Goal: Information Seeking & Learning: Learn about a topic

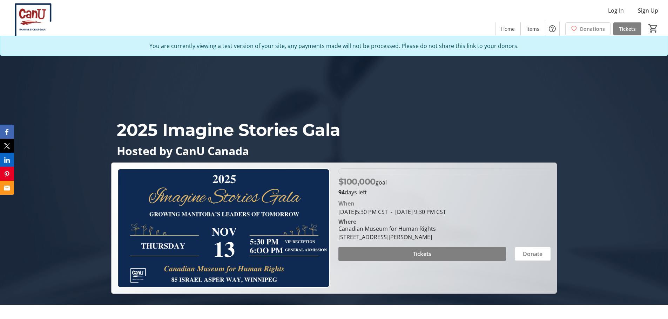
scroll to position [35, 0]
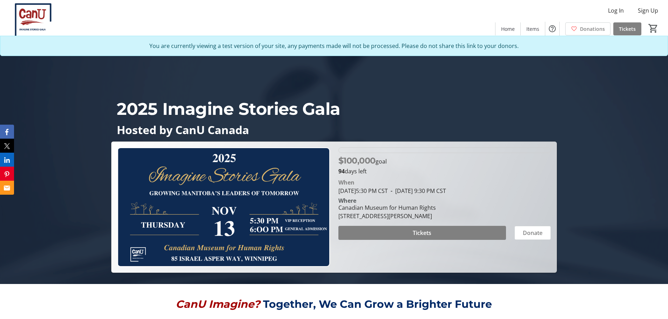
click at [231, 199] on img at bounding box center [223, 208] width 212 height 120
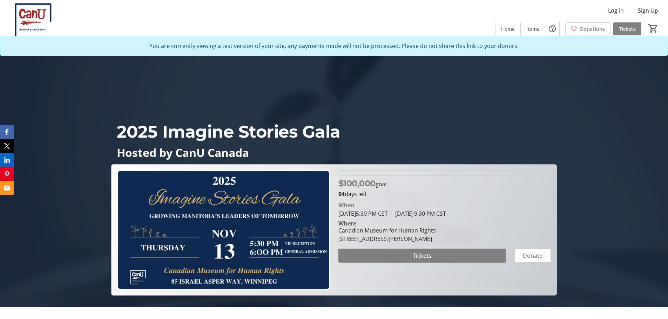
scroll to position [0, 0]
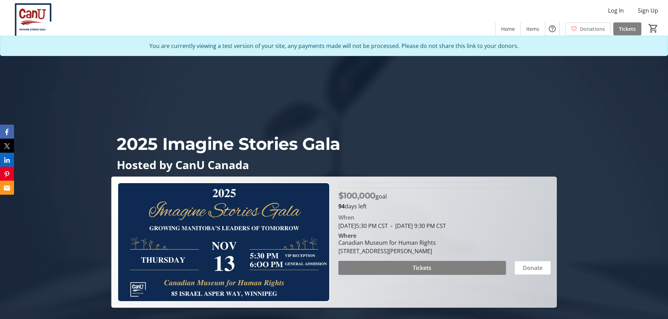
click at [225, 232] on img at bounding box center [223, 243] width 212 height 120
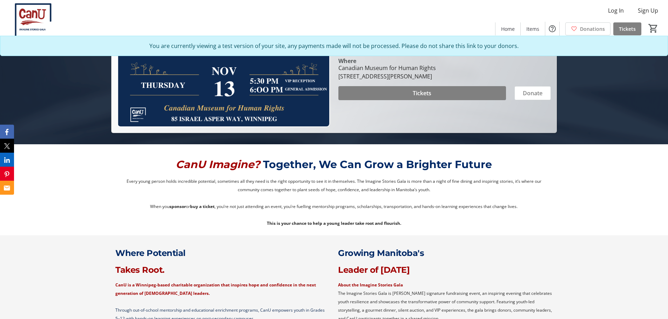
scroll to position [316, 0]
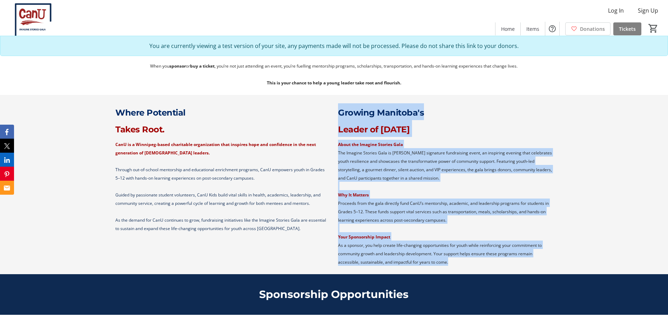
drag, startPoint x: 337, startPoint y: 112, endPoint x: 492, endPoint y: 259, distance: 214.1
click at [492, 259] on div "Growing Manitoba's Leader of Tomorrow About the Imagine Stories Gala The Imagin…" at bounding box center [445, 184] width 214 height 163
copy div "Growing Manitoba's Leader of Tomorrow About the Imagine Stories Gala The Imagin…"
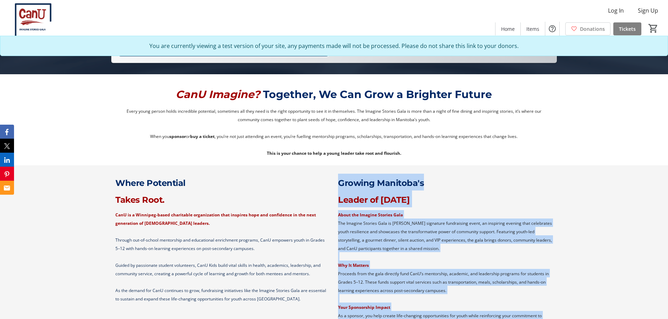
scroll to position [245, 0]
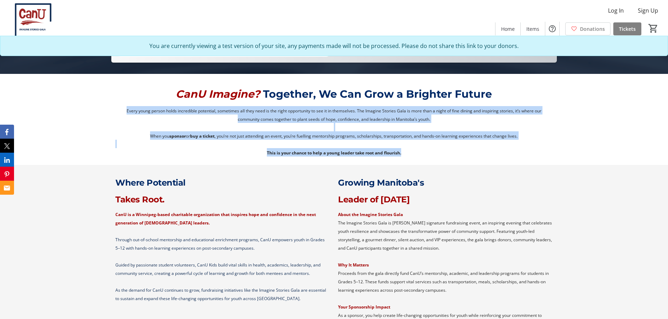
drag, startPoint x: 125, startPoint y: 109, endPoint x: 413, endPoint y: 150, distance: 290.8
click at [413, 150] on div "Every young person holds incredible potential, sometimes all they need is the r…" at bounding box center [333, 131] width 437 height 50
copy div "Every young person holds incredible potential, sometimes all they need is the r…"
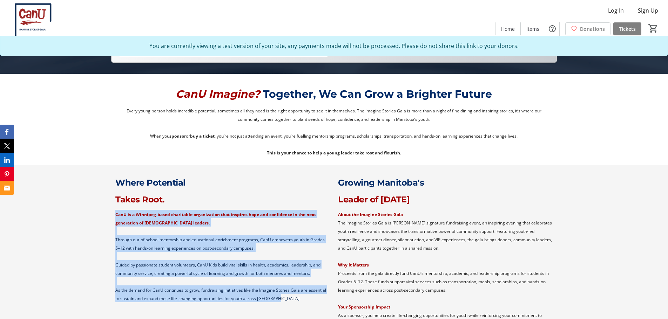
drag, startPoint x: 115, startPoint y: 215, endPoint x: 288, endPoint y: 302, distance: 194.0
click at [288, 302] on div "CanU is a Winnipeg-based charitable organization that inspires hope and confide…" at bounding box center [222, 256] width 223 height 93
copy div "CanU is a Winnipeg-based charitable organization that inspires hope and confide…"
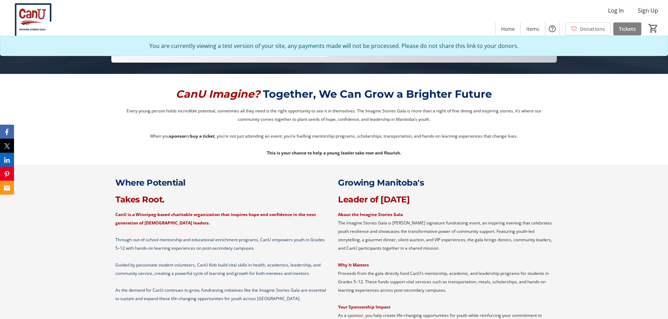
click at [371, 215] on strong "About the Imagine Stories Gala" at bounding box center [370, 215] width 65 height 6
copy strong "About the Imagine Stories Gala"
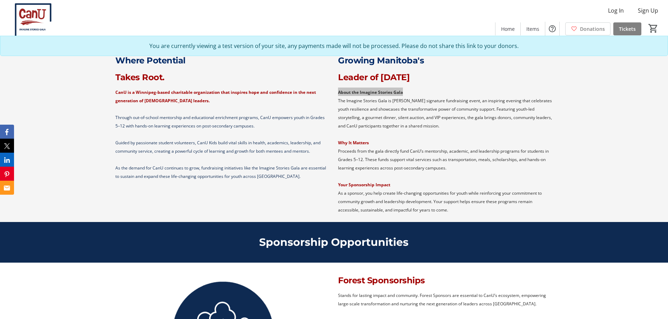
scroll to position [351, 0]
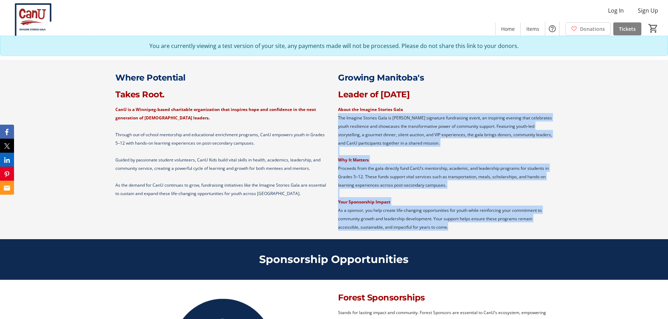
drag, startPoint x: 460, startPoint y: 227, endPoint x: 338, endPoint y: 119, distance: 162.9
click at [338, 119] on div "About the Imagine Stories Gala The Imagine Stories Gala is CanU’s signature fun…" at bounding box center [445, 168] width 214 height 126
copy div "The Imagine Stories Gala is CanU’s signature fundraising event, an inspiring ev…"
